Goal: Task Accomplishment & Management: Use online tool/utility

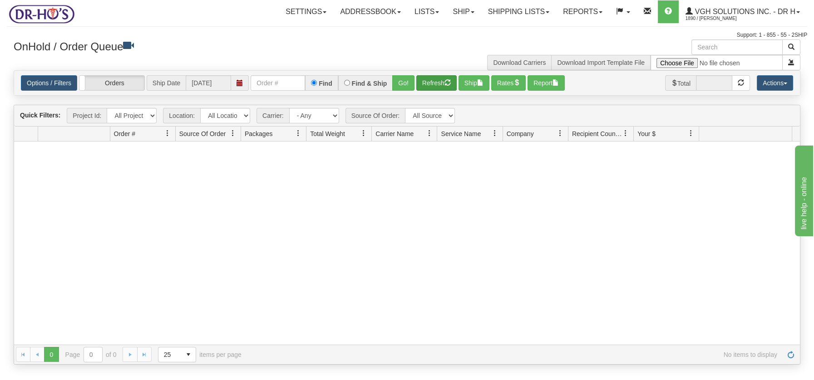
click at [435, 82] on button "Refresh" at bounding box center [436, 82] width 40 height 15
click at [509, 11] on link "Shipping lists" at bounding box center [518, 11] width 75 height 23
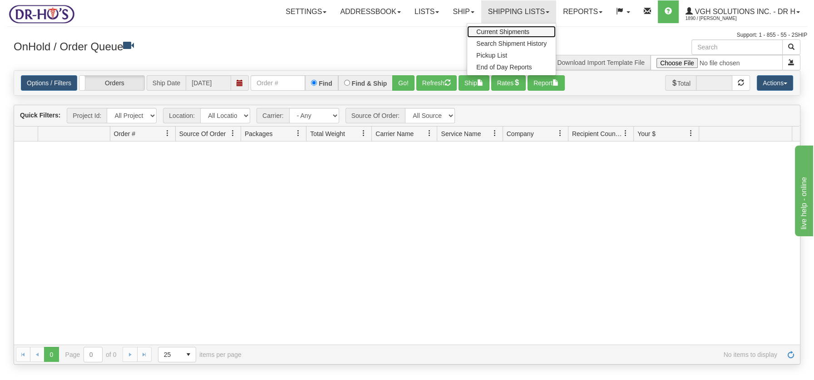
click at [498, 29] on span "Current Shipments" at bounding box center [502, 31] width 53 height 7
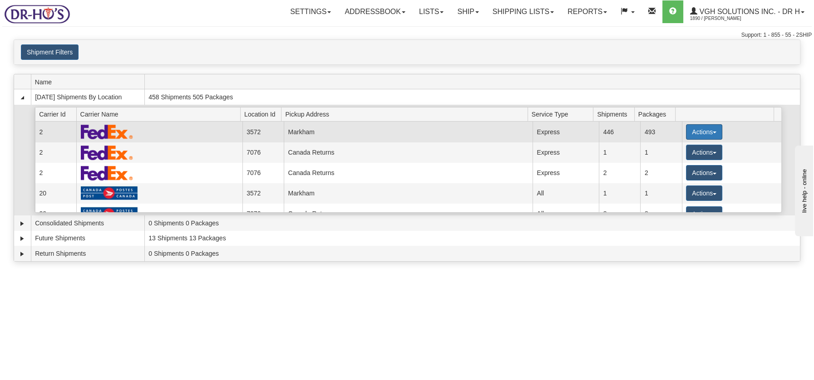
click at [712, 133] on button "Actions" at bounding box center [704, 131] width 36 height 15
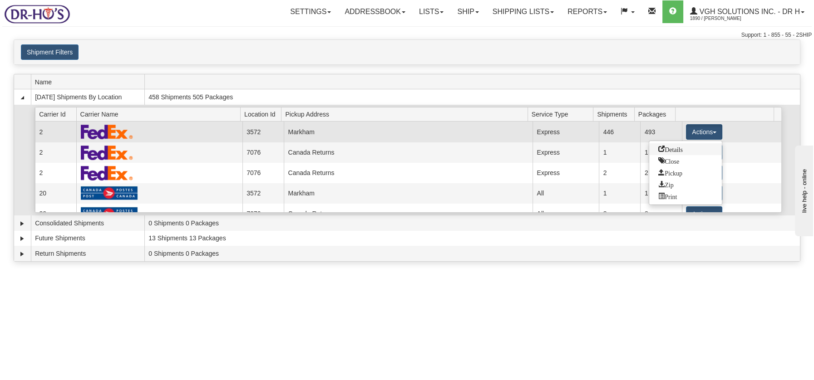
click at [674, 148] on span "Details" at bounding box center [670, 149] width 25 height 6
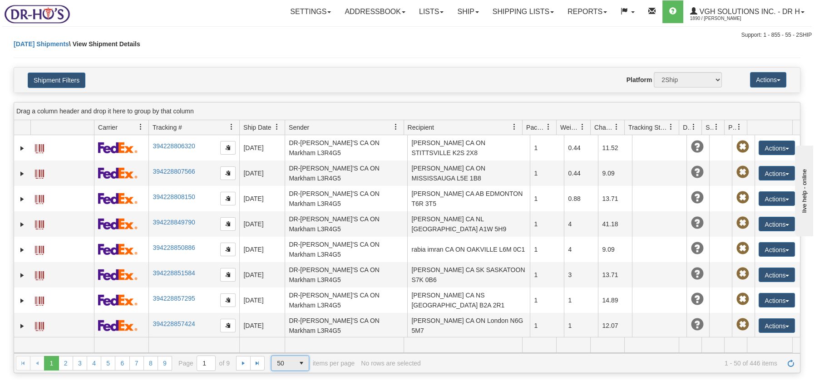
click at [305, 366] on span "select" at bounding box center [301, 363] width 15 height 15
click at [287, 323] on li "100" at bounding box center [291, 323] width 38 height 13
click at [80, 80] on button "Shipment Filters" at bounding box center [57, 80] width 58 height 15
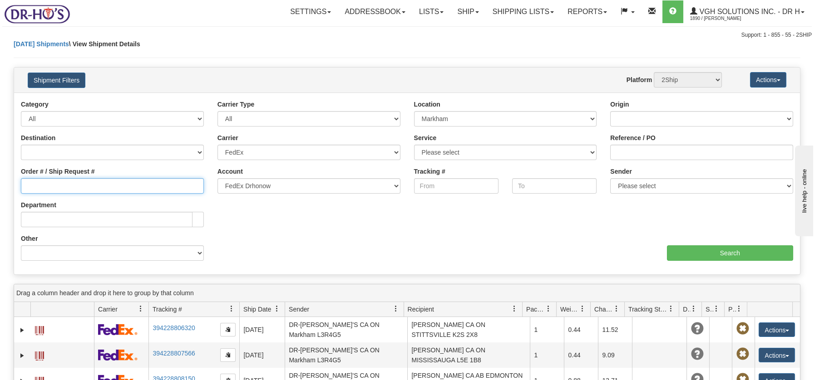
click at [91, 191] on input "Order # / Ship Request #" at bounding box center [112, 185] width 183 height 15
type input "1053825"
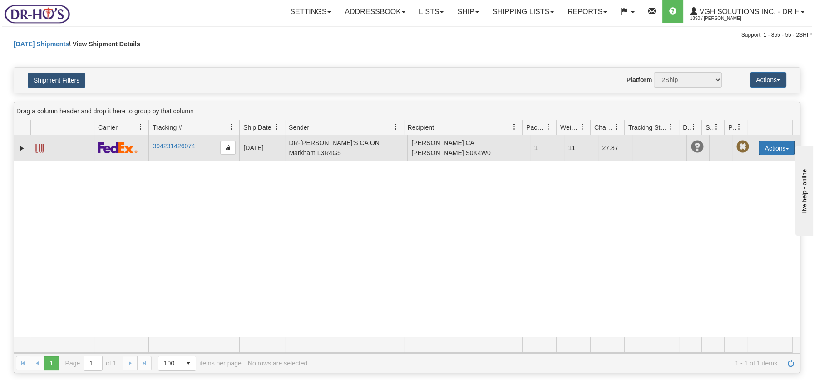
click at [779, 146] on button "Actions" at bounding box center [777, 148] width 36 height 15
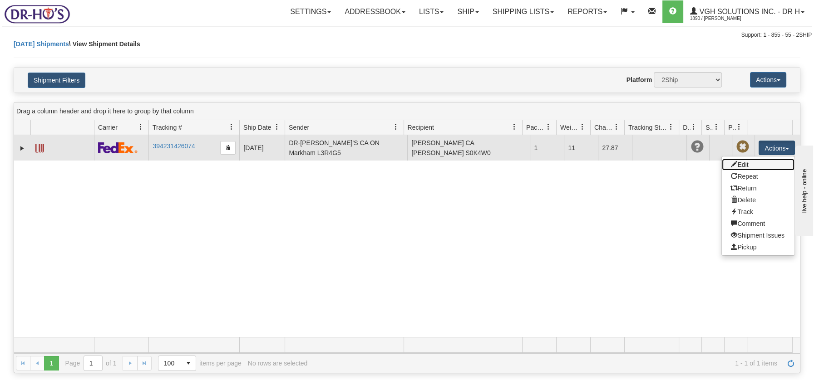
click at [736, 163] on link "Edit" at bounding box center [758, 165] width 73 height 12
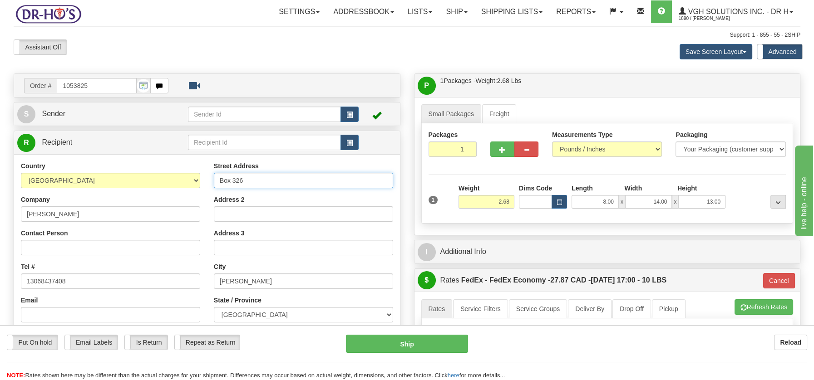
drag, startPoint x: 256, startPoint y: 178, endPoint x: 200, endPoint y: 178, distance: 56.3
click at [200, 178] on div "Country AFGHANISTAN ALAND ISLANDS ALBANIA ALGERIA AMERICAN SAMOA ANDORRA ANGOLA…" at bounding box center [207, 284] width 386 height 244
paste input "607 1st Street West"
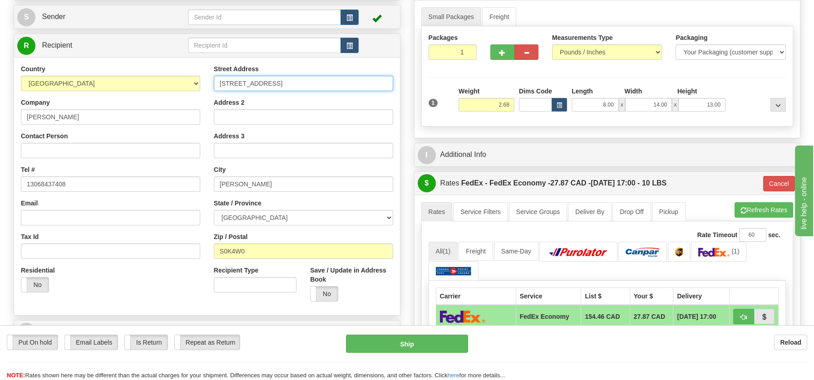
scroll to position [98, 0]
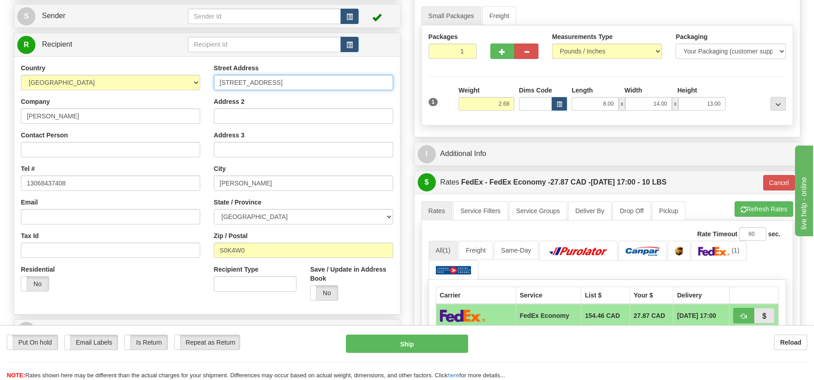
type input "607 1st Street West"
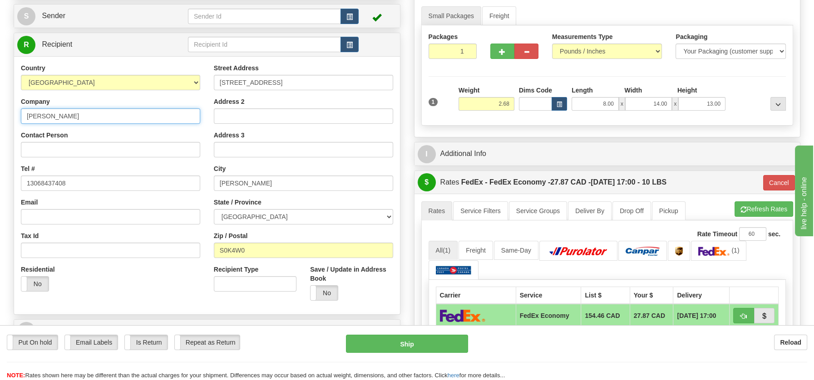
drag, startPoint x: 85, startPoint y: 118, endPoint x: 19, endPoint y: 119, distance: 66.3
click at [19, 119] on div "Country AFGHANISTAN ALAND ISLANDS ALBANIA ALGERIA AMERICAN SAMOA ANDORRA ANGOLA…" at bounding box center [110, 181] width 193 height 235
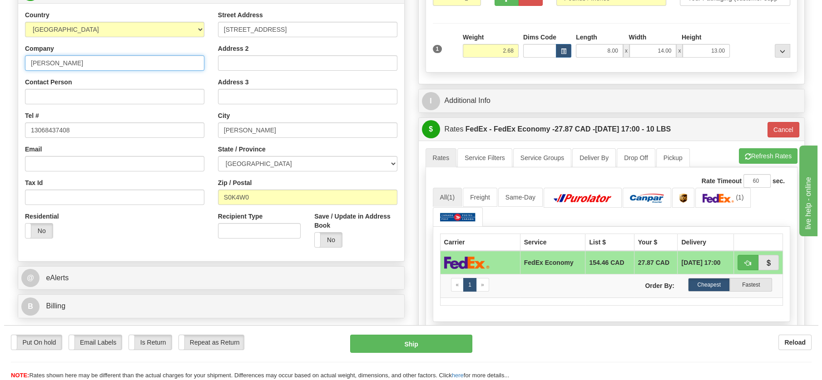
scroll to position [222, 0]
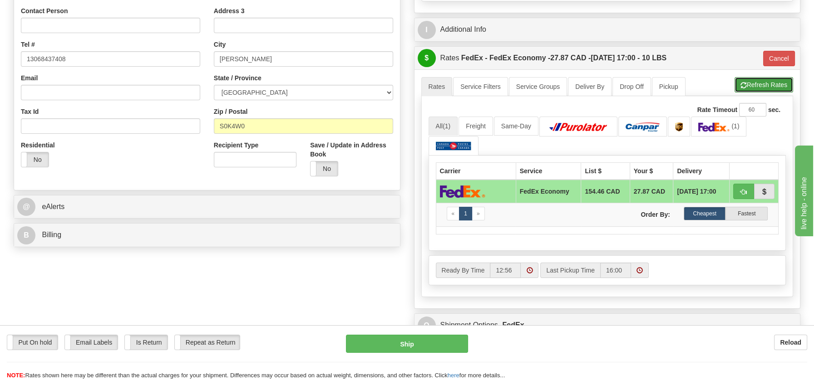
click at [778, 82] on button "Refresh Rates" at bounding box center [764, 84] width 59 height 15
type input "20"
click at [414, 340] on button "Ship" at bounding box center [407, 344] width 122 height 18
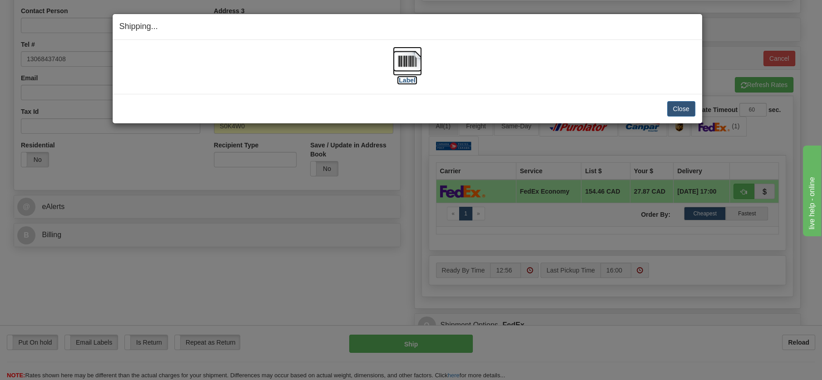
click at [410, 56] on img at bounding box center [407, 61] width 29 height 29
click at [689, 105] on button "Close" at bounding box center [681, 108] width 28 height 15
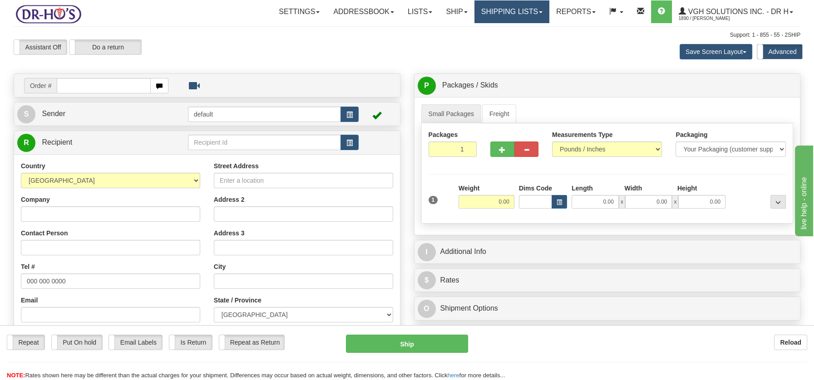
click at [512, 13] on link "Shipping lists" at bounding box center [511, 11] width 75 height 23
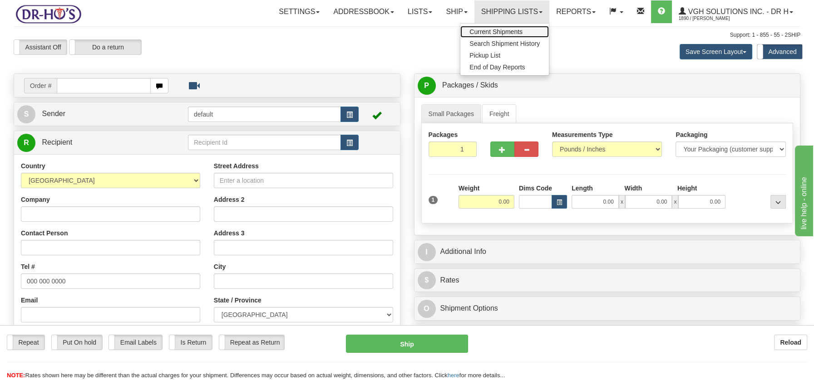
click at [500, 30] on span "Current Shipments" at bounding box center [495, 31] width 53 height 7
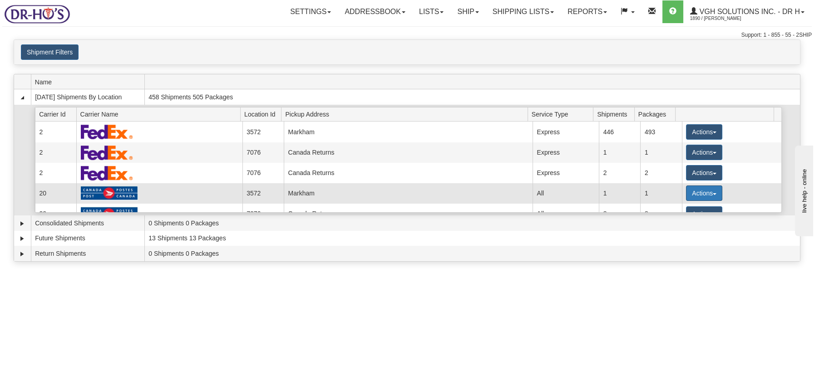
click at [709, 191] on button "Actions" at bounding box center [704, 193] width 36 height 15
click at [681, 208] on span "Details" at bounding box center [670, 210] width 25 height 6
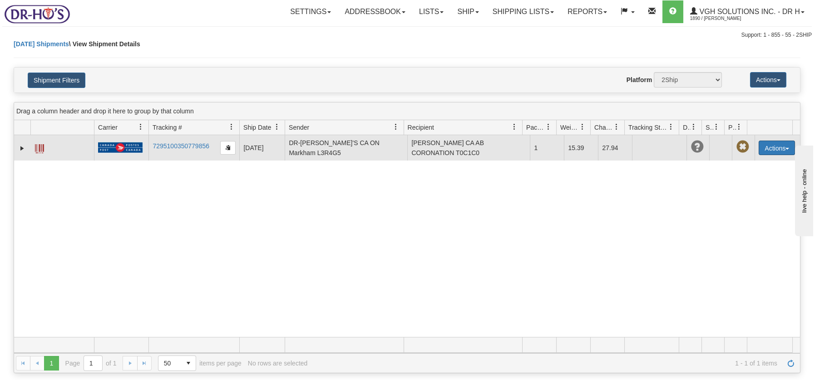
click at [786, 148] on span "button" at bounding box center [788, 149] width 4 height 2
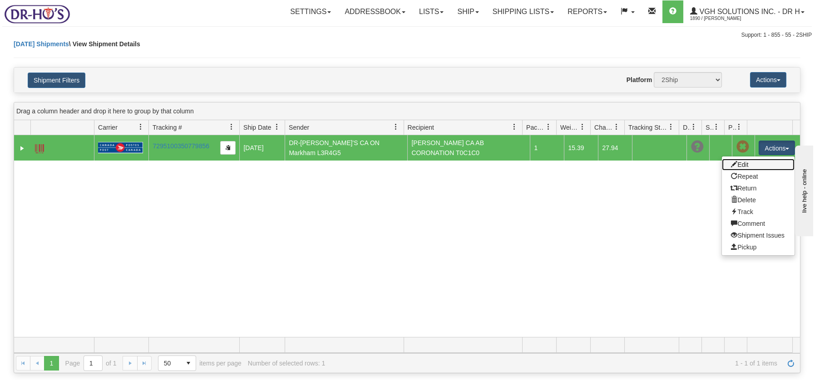
click at [737, 164] on link "Edit" at bounding box center [758, 165] width 73 height 12
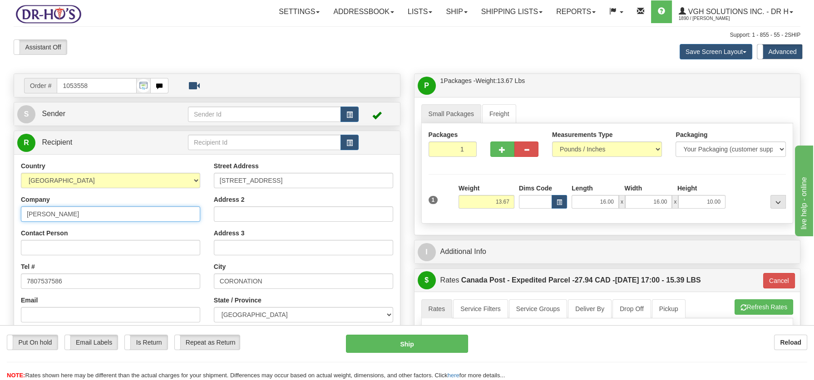
click at [47, 211] on input "CECIL WILLIAMSON" at bounding box center [110, 214] width 179 height 15
type input "CECIL & ELIZABETH WILLIAMSON"
click at [775, 276] on button "Cancel" at bounding box center [779, 280] width 32 height 15
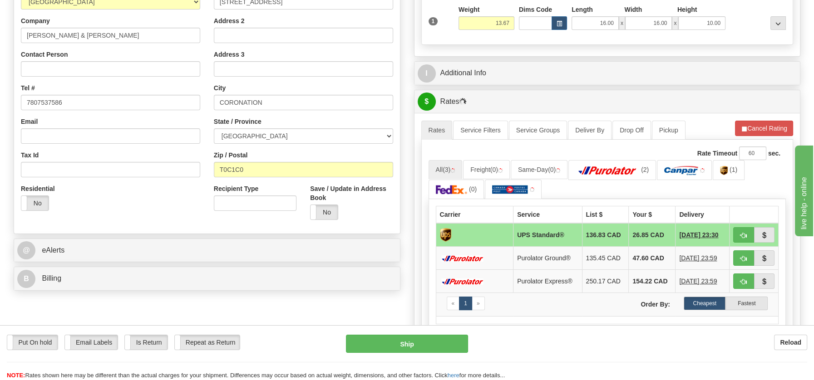
scroll to position [184, 0]
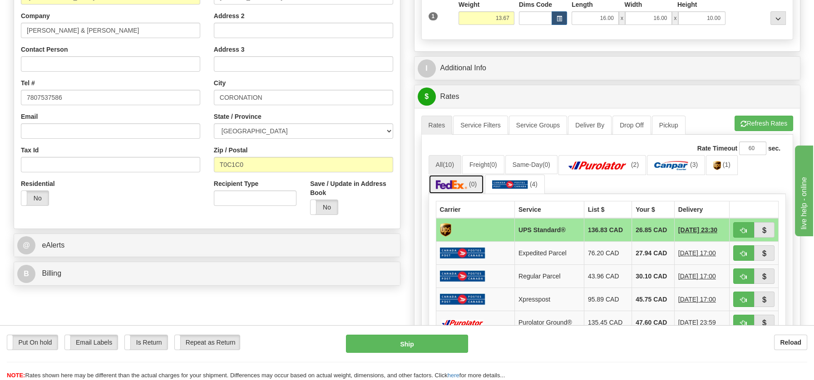
click at [468, 184] on link "(0)" at bounding box center [457, 185] width 56 height 20
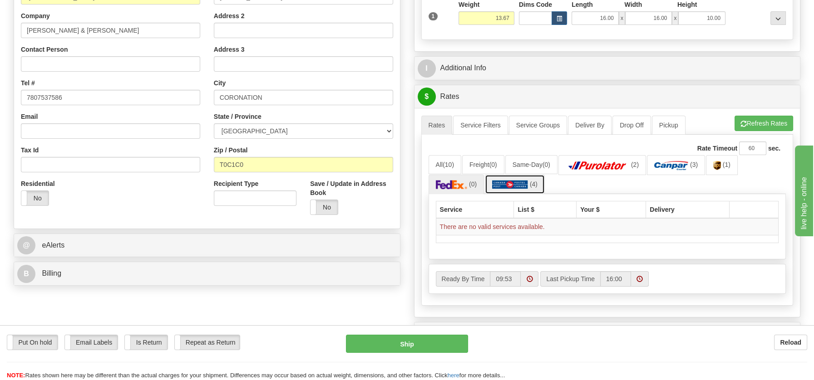
click at [519, 182] on img at bounding box center [510, 184] width 36 height 9
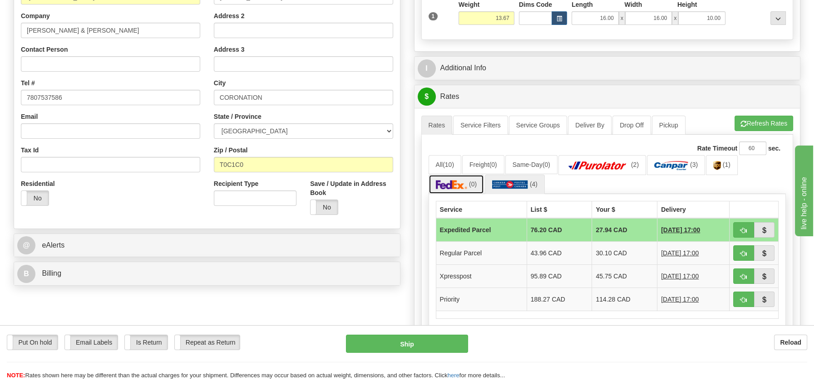
click at [466, 180] on img at bounding box center [452, 184] width 32 height 9
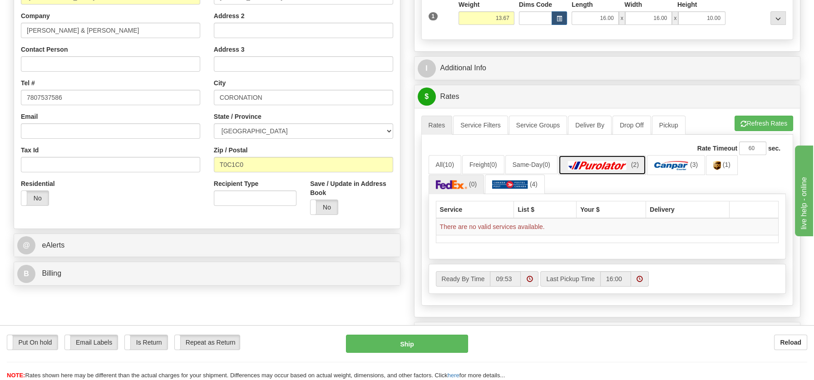
click at [625, 165] on img at bounding box center [598, 165] width 64 height 9
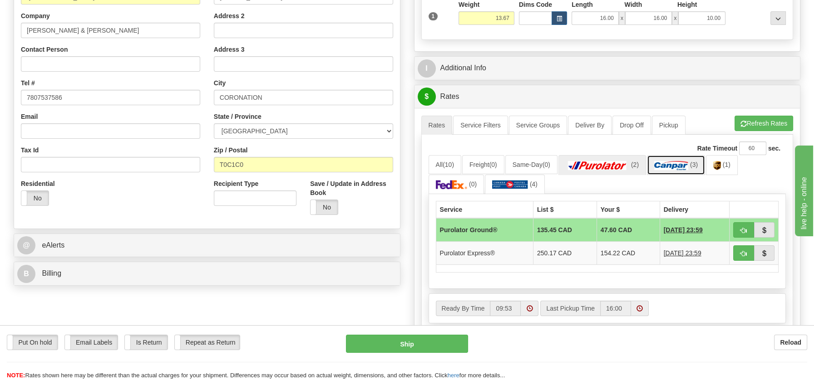
click at [669, 161] on img at bounding box center [671, 165] width 34 height 9
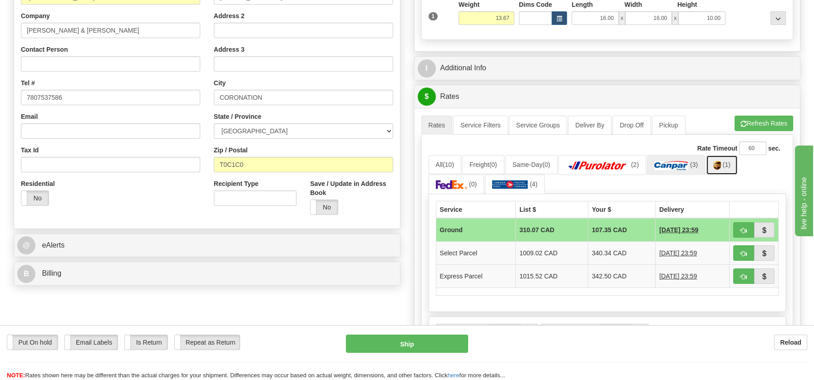
click at [726, 163] on link "(1)" at bounding box center [722, 165] width 32 height 20
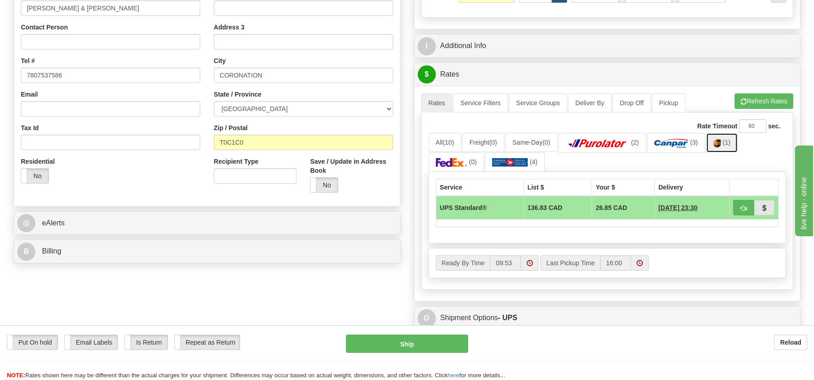
scroll to position [229, 0]
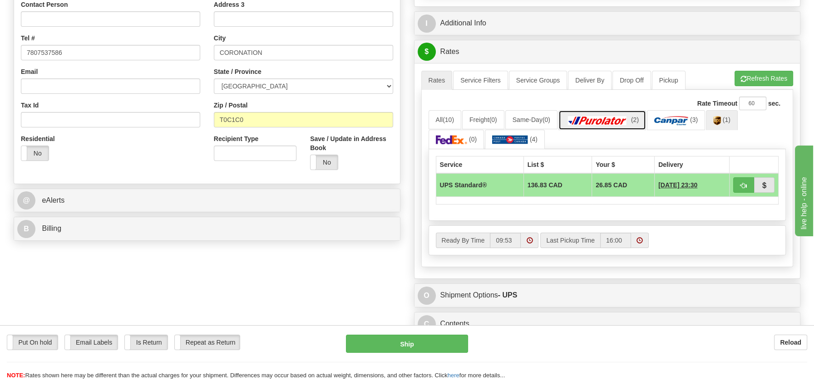
click at [623, 119] on img at bounding box center [598, 120] width 64 height 9
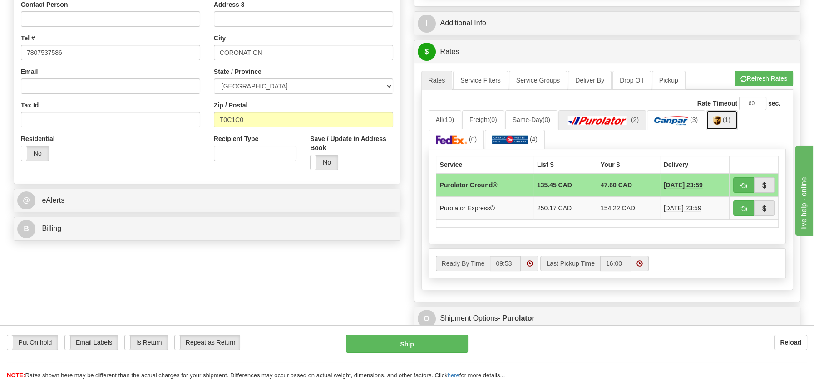
click at [721, 119] on img at bounding box center [717, 120] width 8 height 9
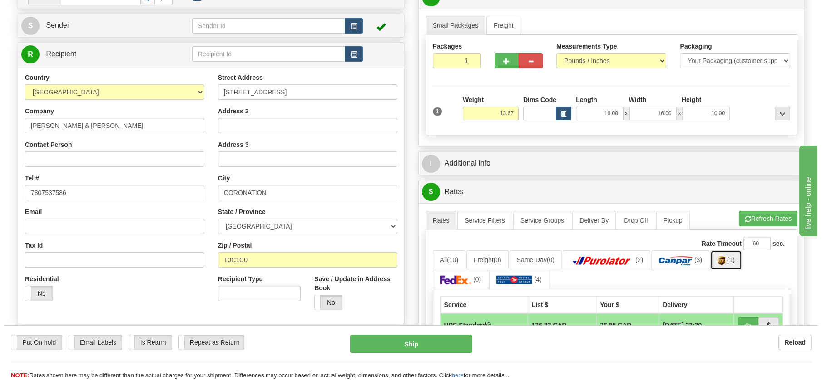
scroll to position [88, 0]
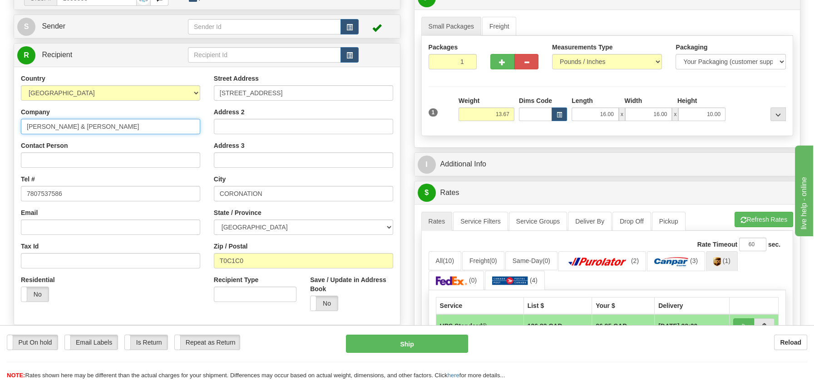
drag, startPoint x: 138, startPoint y: 124, endPoint x: 10, endPoint y: 124, distance: 128.0
click at [10, 124] on div "Order # 1053558 S" at bounding box center [207, 186] width 400 height 401
click at [404, 341] on button "Ship" at bounding box center [407, 344] width 122 height 18
type input "11"
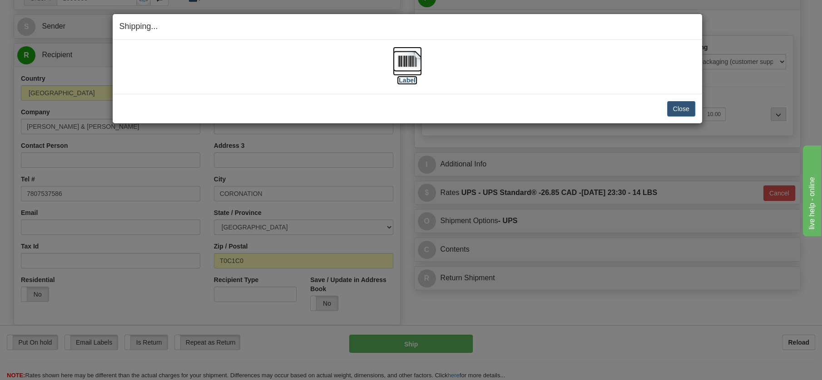
click at [409, 59] on img at bounding box center [407, 61] width 29 height 29
drag, startPoint x: 679, startPoint y: 108, endPoint x: 666, endPoint y: 109, distance: 13.2
click at [679, 107] on button "Close" at bounding box center [681, 108] width 28 height 15
